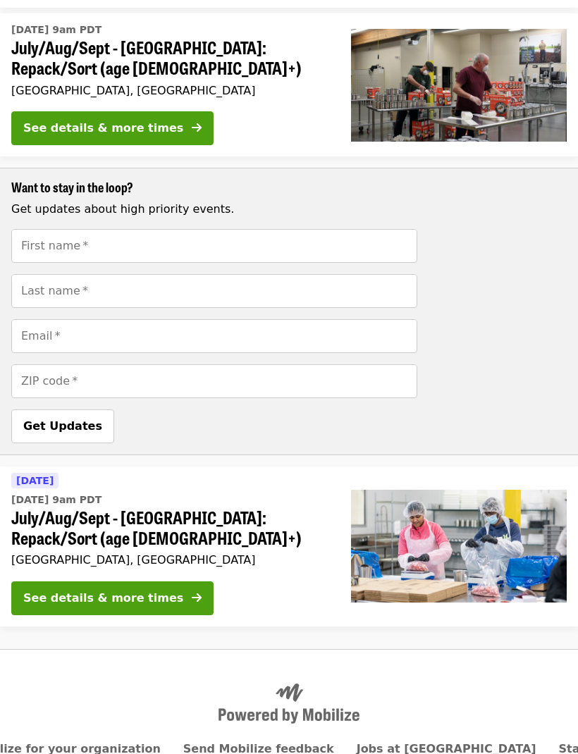
scroll to position [466, 0]
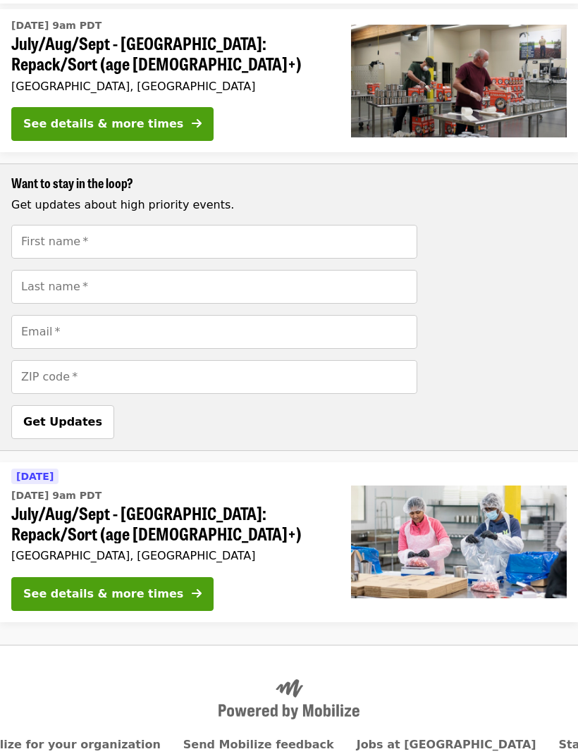
click at [135, 586] on div "See details & more times" at bounding box center [103, 594] width 160 height 17
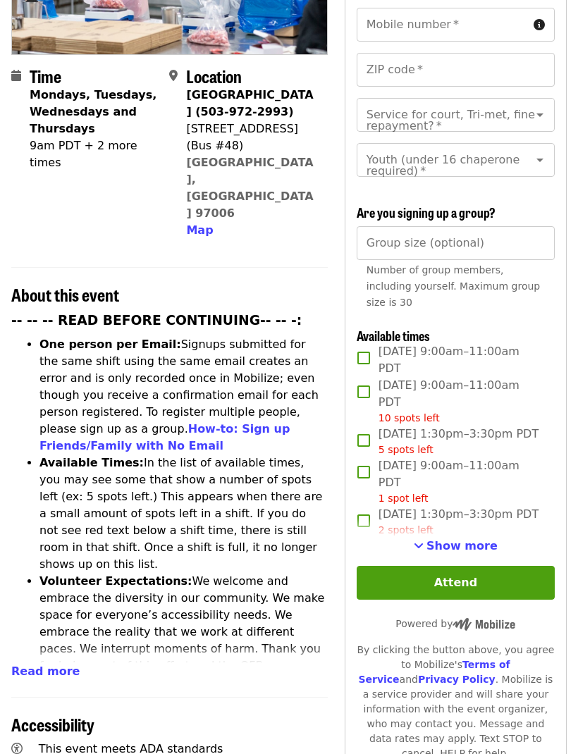
scroll to position [267, 0]
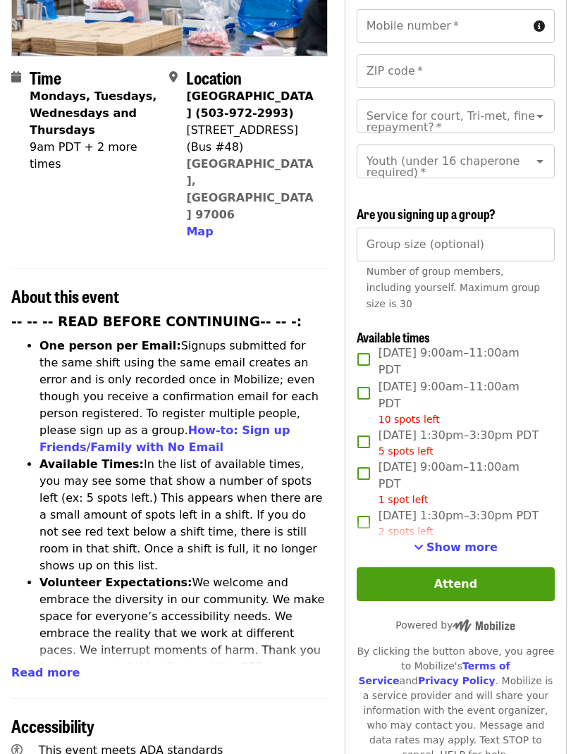
click at [472, 545] on span "Show more" at bounding box center [461, 546] width 71 height 13
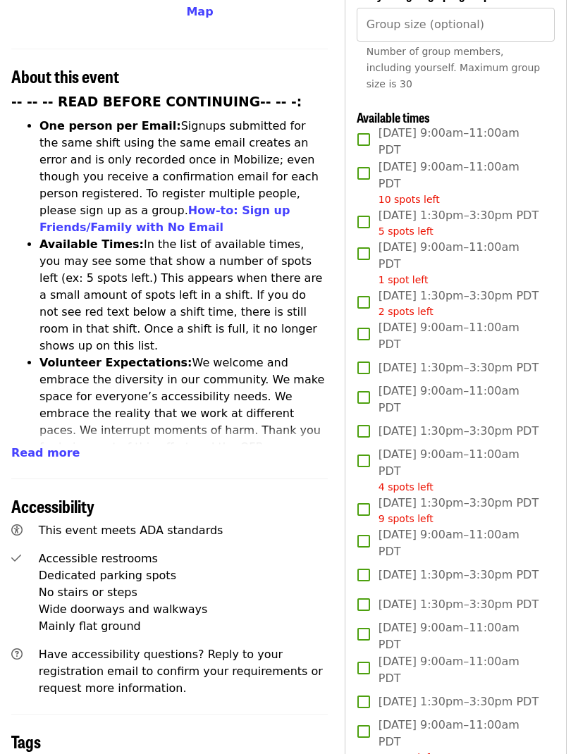
scroll to position [490, 0]
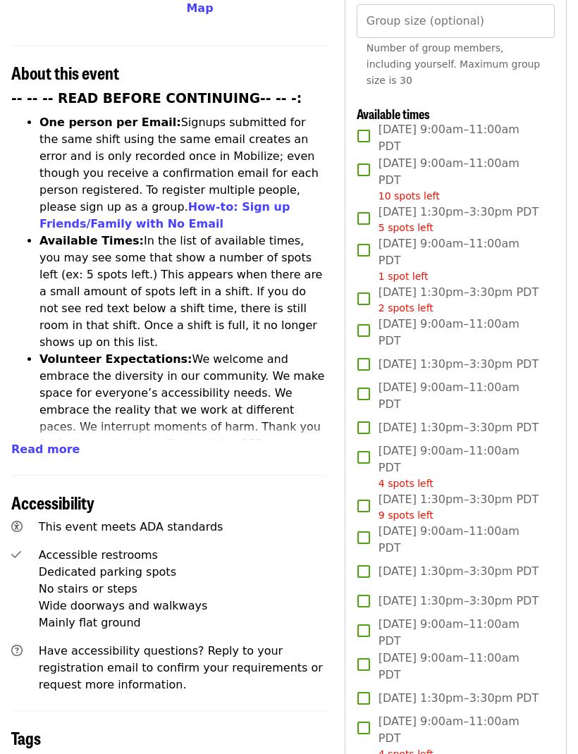
click at [51, 443] on span "Read more" at bounding box center [45, 449] width 68 height 13
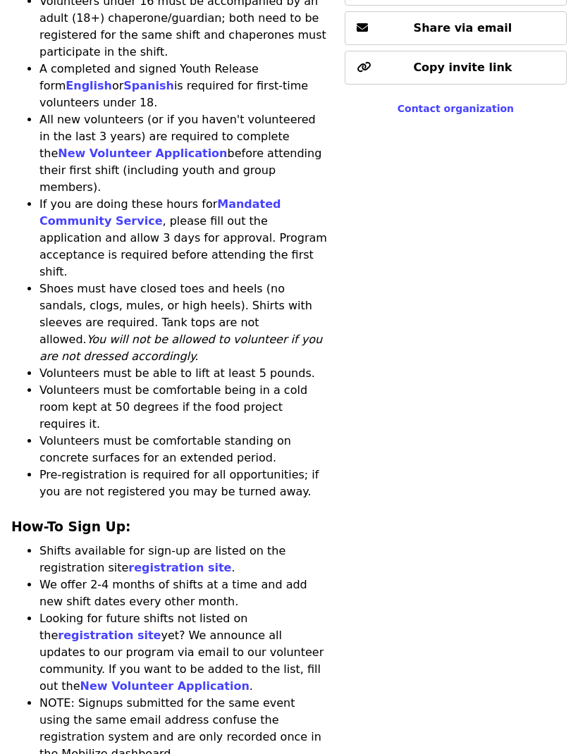
scroll to position [1942, 0]
click at [188, 561] on link "registration site" at bounding box center [179, 567] width 103 height 13
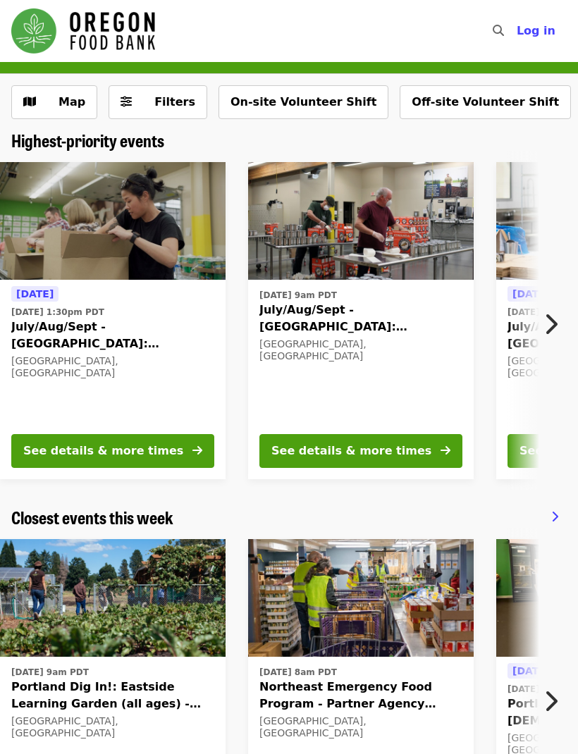
click at [297, 109] on button "On-site Volunteer Shift" at bounding box center [303, 102] width 170 height 34
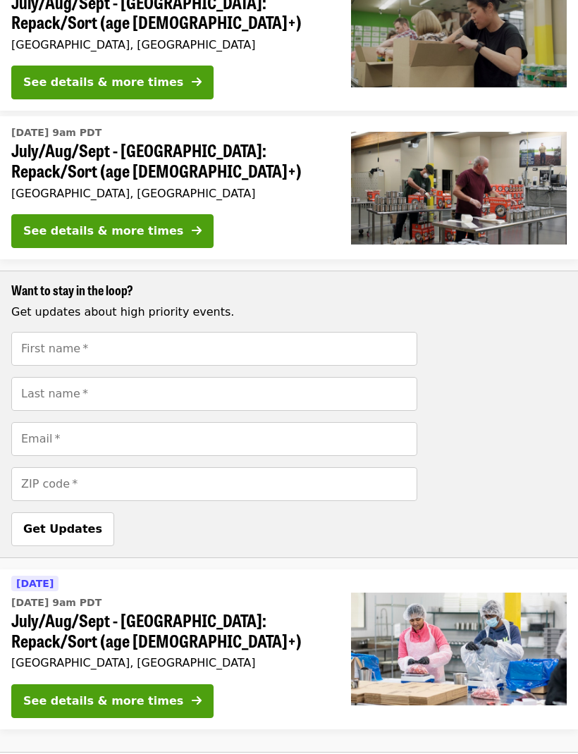
scroll to position [466, 0]
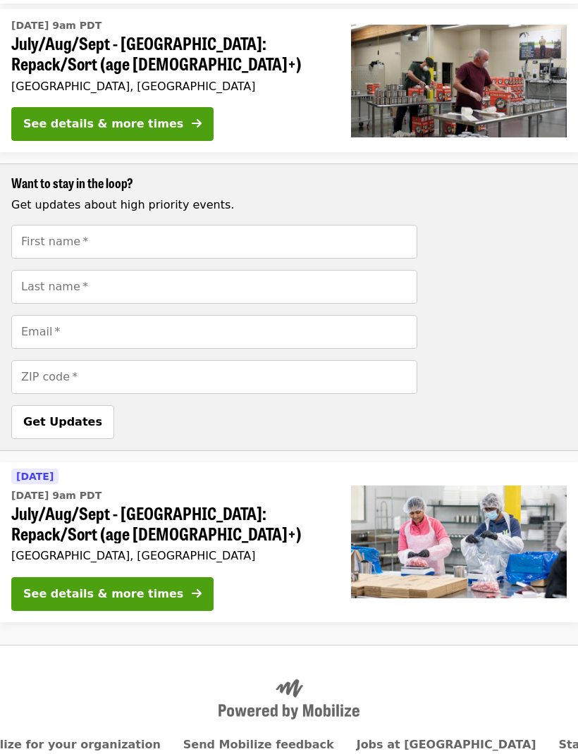
click at [160, 578] on button "See details & more times" at bounding box center [112, 595] width 202 height 34
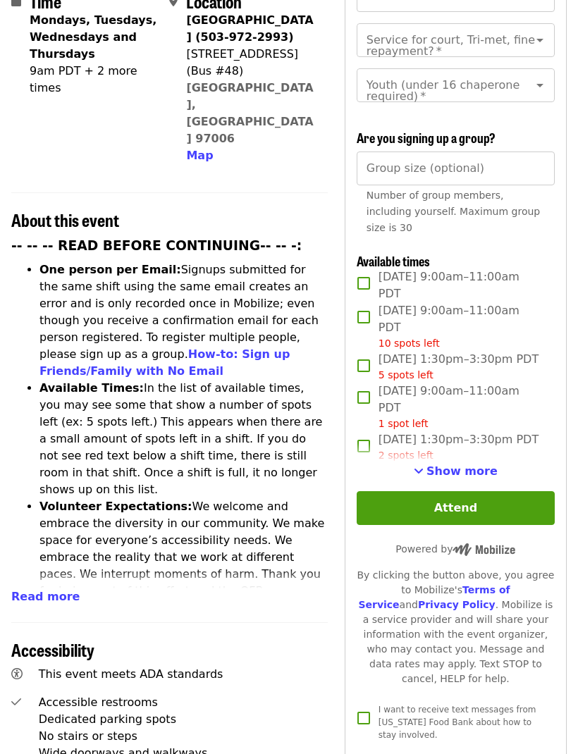
click at [456, 465] on span "Show more" at bounding box center [461, 471] width 71 height 13
